Goal: Task Accomplishment & Management: Complete application form

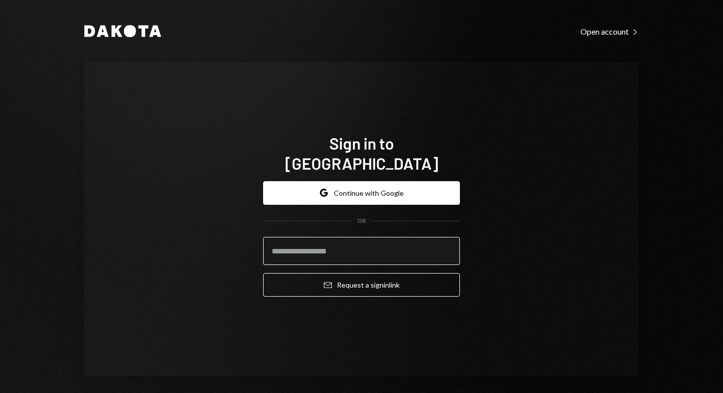
click at [389, 237] on input "email" at bounding box center [361, 251] width 197 height 28
type input "**********"
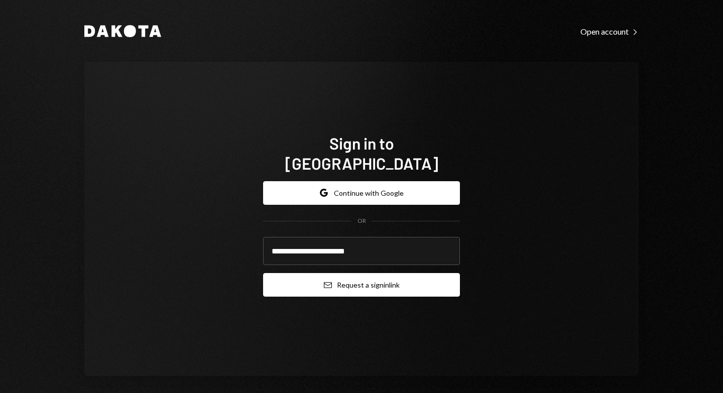
click at [373, 275] on button "Email Request a sign in link" at bounding box center [361, 285] width 197 height 24
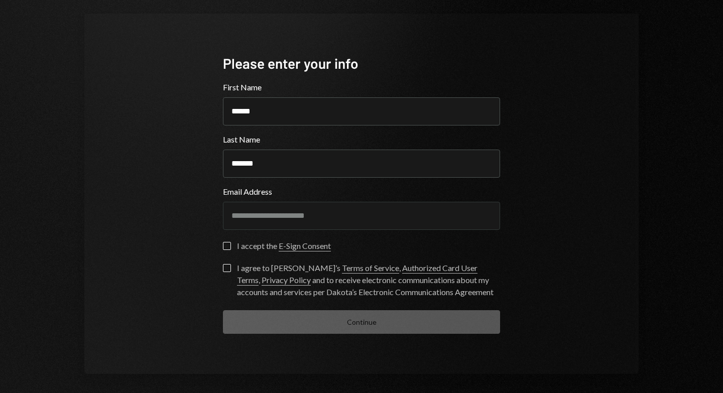
scroll to position [52, 0]
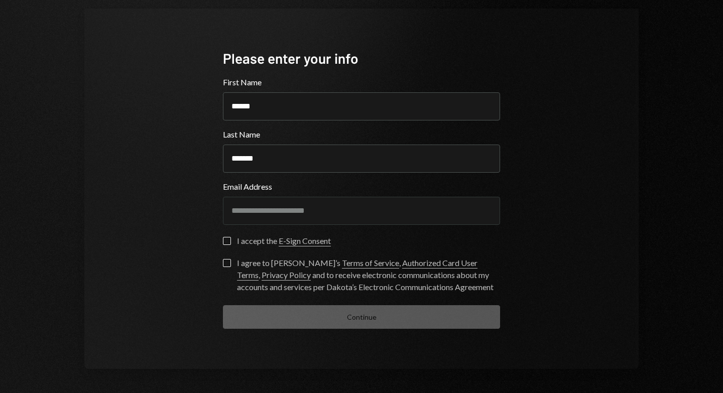
click at [224, 243] on button "I accept the E-Sign Consent" at bounding box center [227, 241] width 8 height 8
click at [225, 263] on button "I agree to Dakota’s Terms of Service , Authorized Card User Terms , Privacy Pol…" at bounding box center [227, 263] width 8 height 8
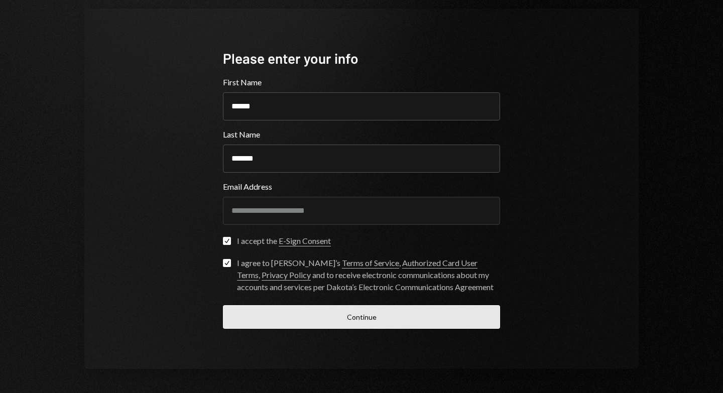
click at [394, 312] on button "Continue" at bounding box center [361, 317] width 277 height 24
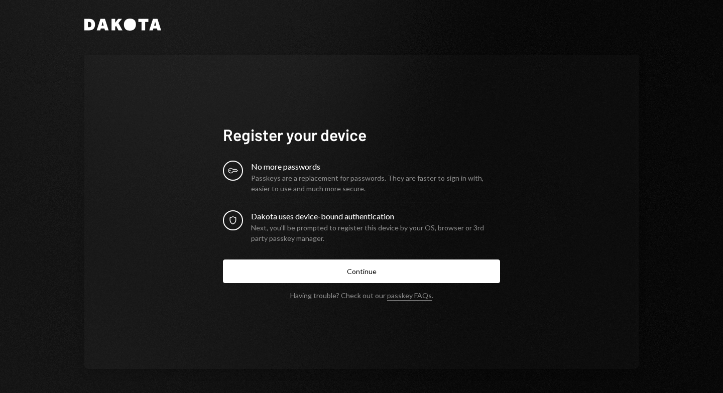
scroll to position [6, 0]
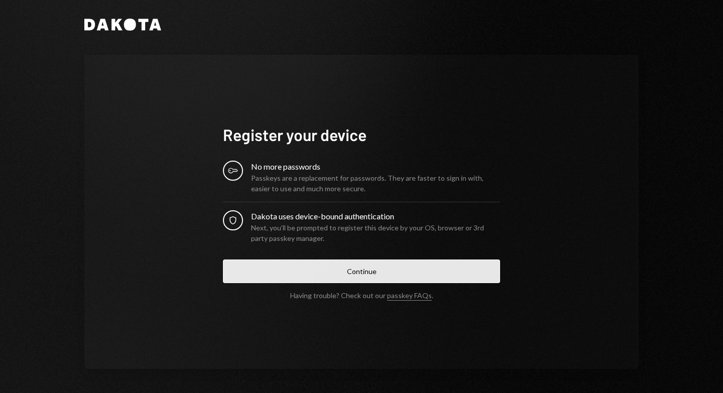
click at [360, 268] on button "Continue" at bounding box center [361, 272] width 277 height 24
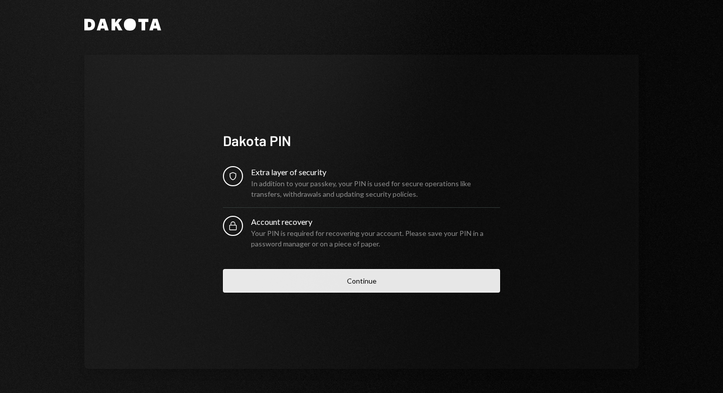
click at [395, 280] on button "Continue" at bounding box center [361, 281] width 277 height 24
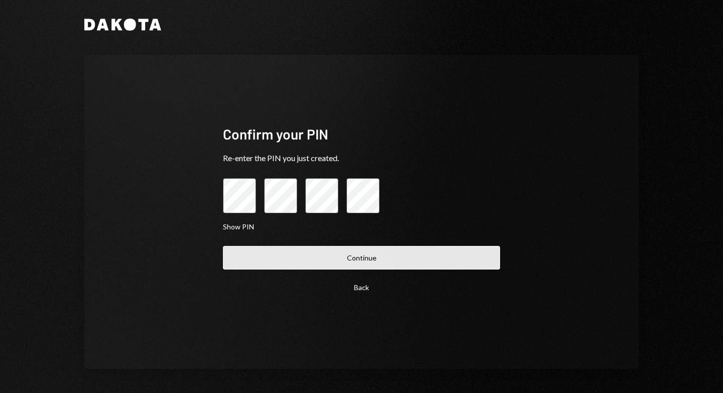
click at [402, 259] on button "Continue" at bounding box center [361, 258] width 277 height 24
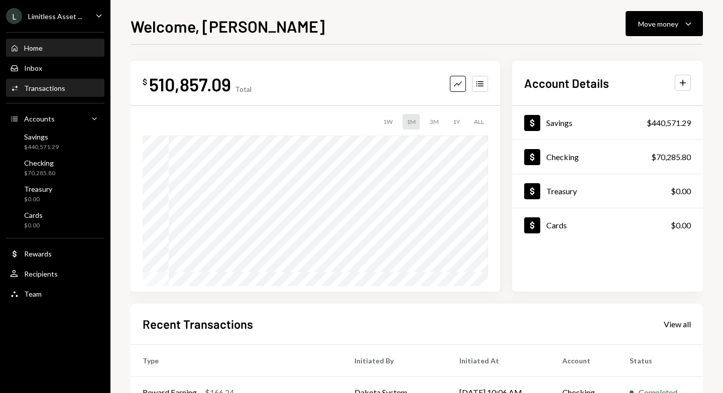
click at [57, 92] on div "Transactions" at bounding box center [44, 88] width 41 height 9
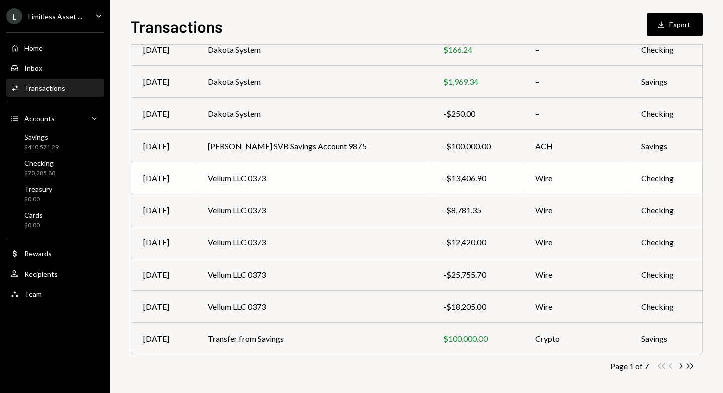
scroll to position [131, 0]
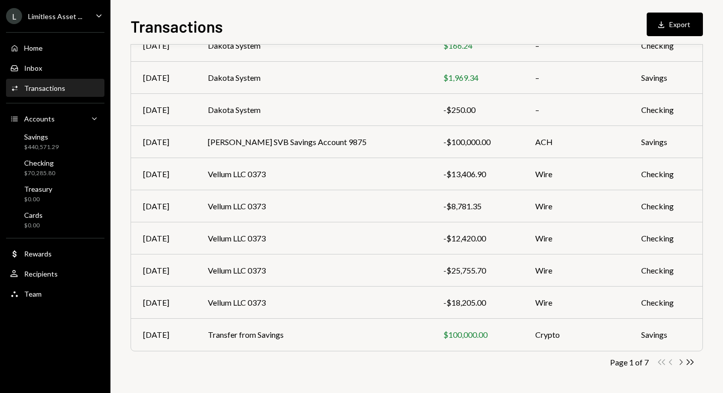
click at [678, 360] on icon "Chevron Right" at bounding box center [681, 363] width 10 height 10
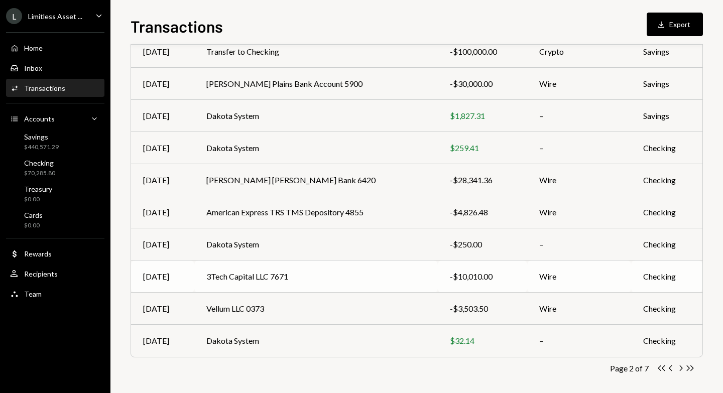
scroll to position [0, 0]
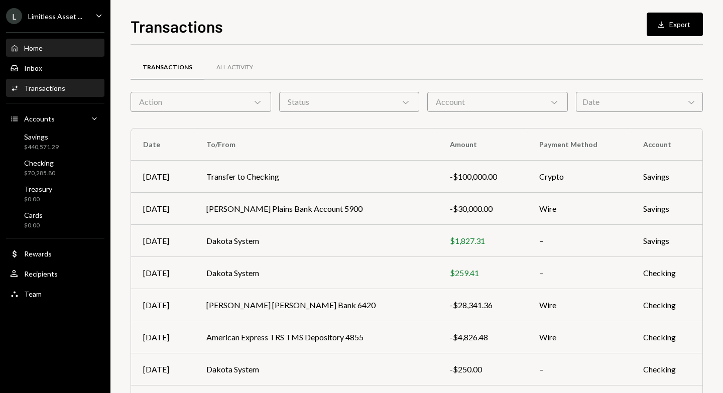
click at [35, 46] on div "Home" at bounding box center [33, 48] width 19 height 9
